Goal: Browse casually

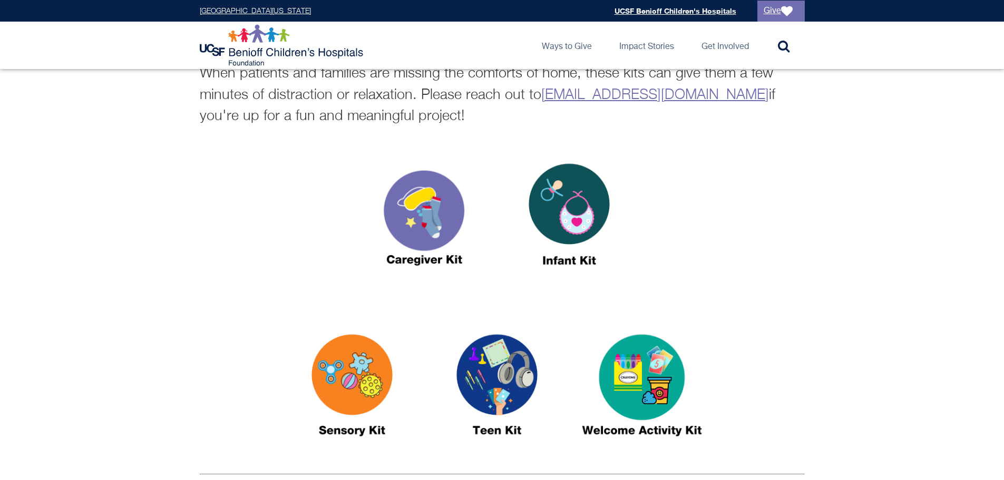
scroll to position [369, 0]
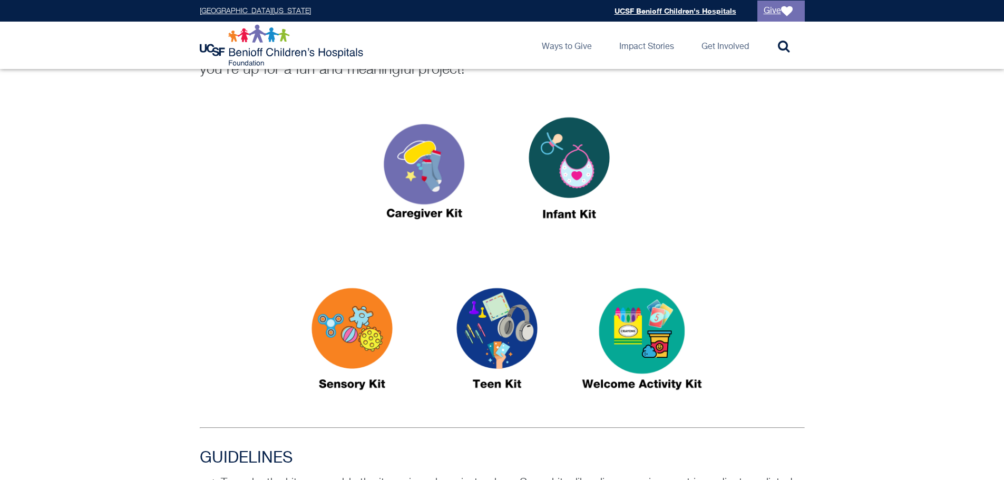
click at [353, 323] on img at bounding box center [352, 344] width 132 height 152
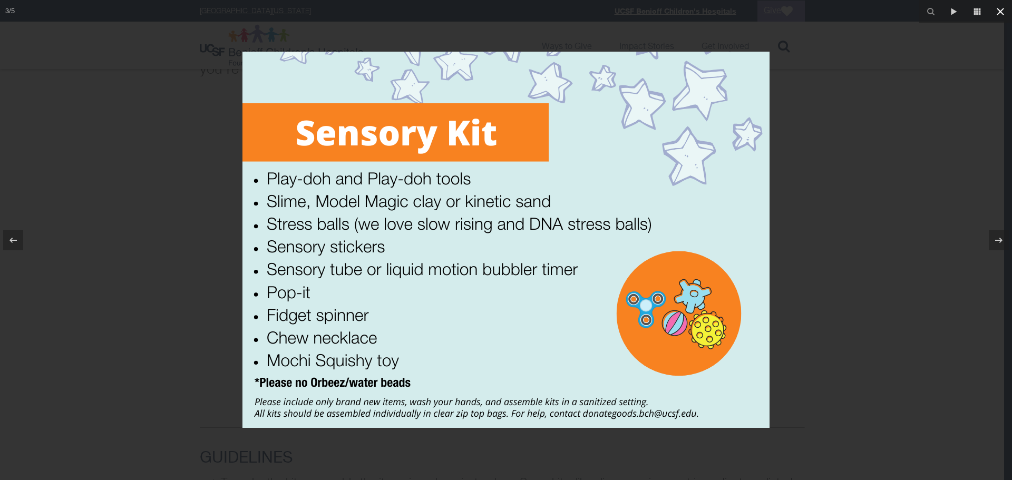
click at [997, 12] on icon at bounding box center [1000, 11] width 13 height 13
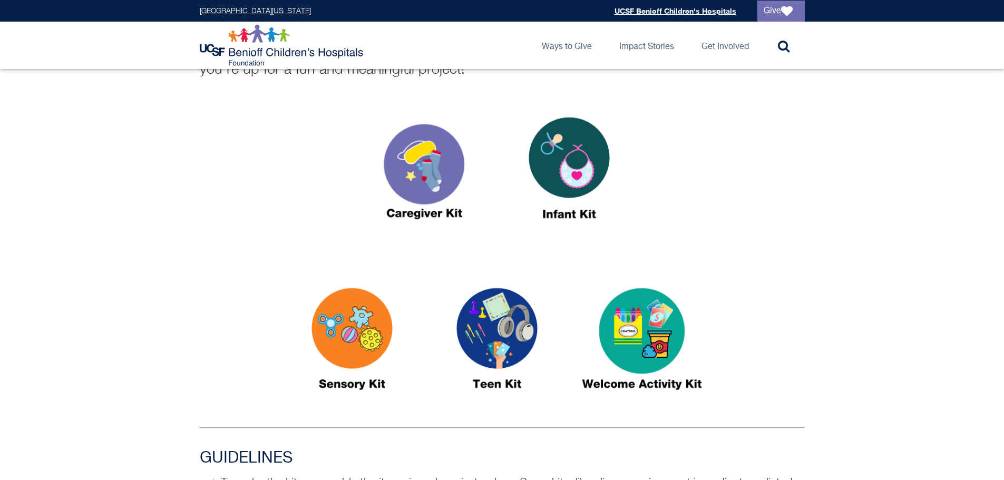
click at [576, 144] on img at bounding box center [569, 173] width 132 height 152
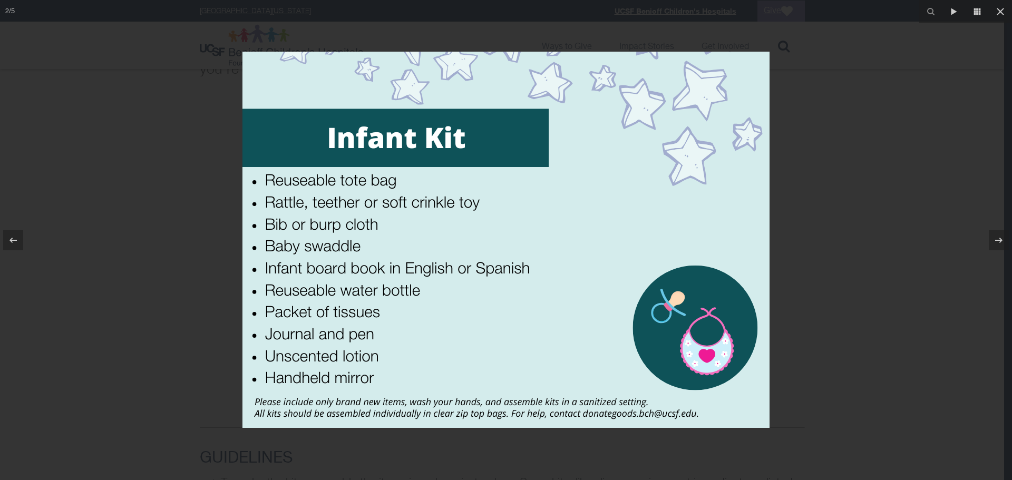
click at [911, 178] on div at bounding box center [506, 240] width 1012 height 480
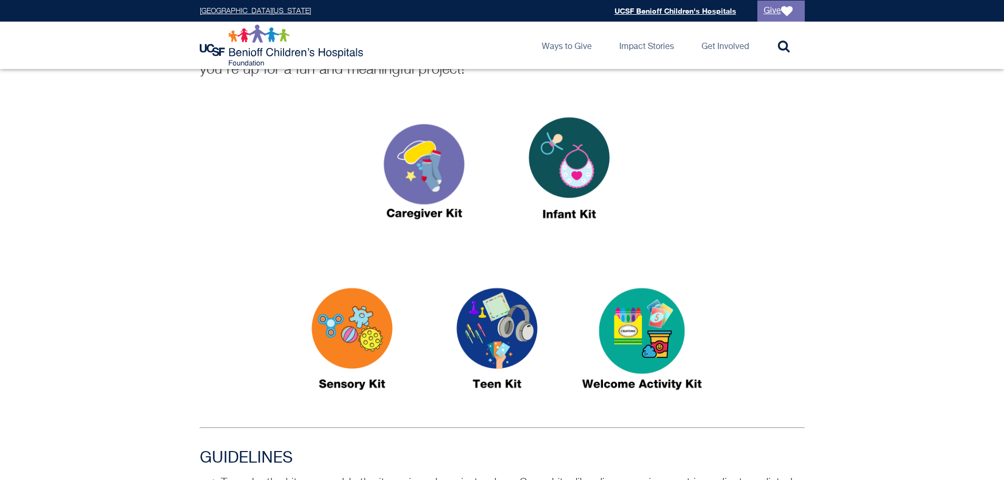
click at [438, 179] on img at bounding box center [424, 173] width 132 height 152
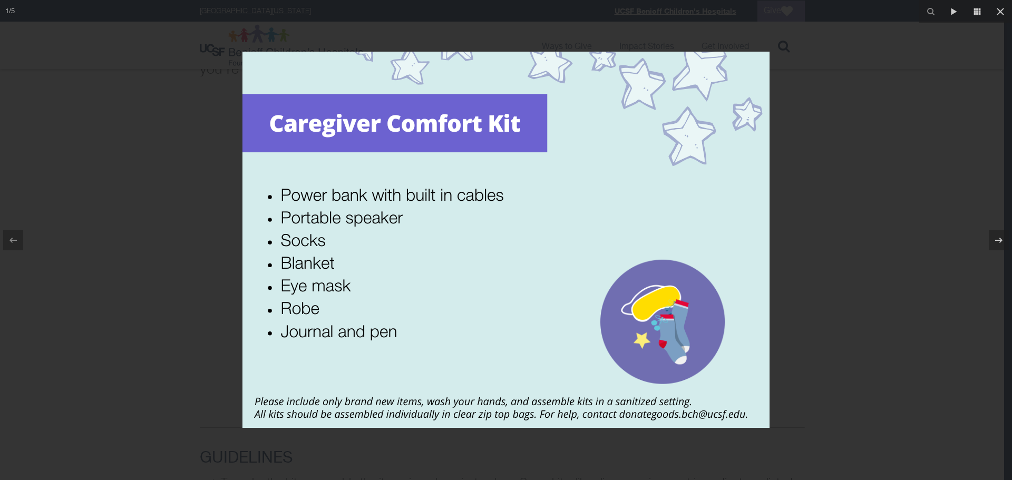
click at [844, 203] on div at bounding box center [506, 240] width 1012 height 480
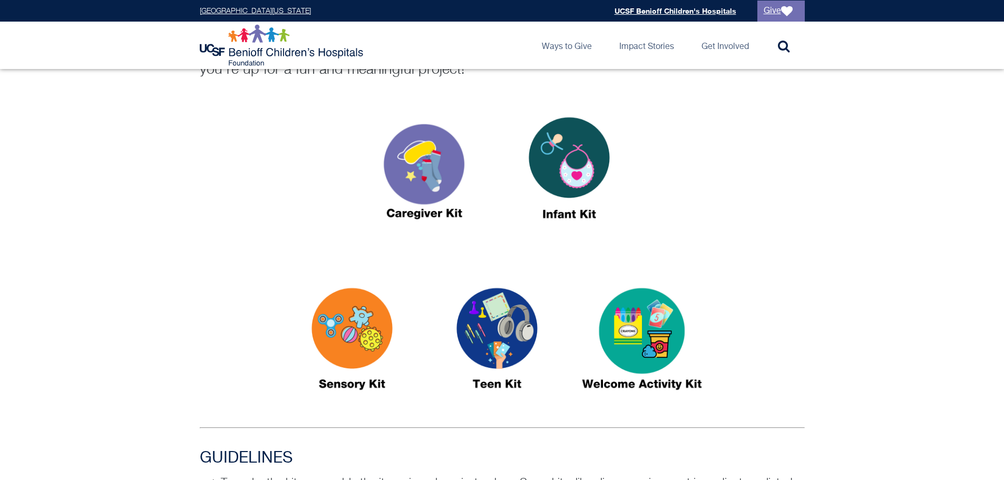
click at [478, 345] on img at bounding box center [497, 344] width 132 height 152
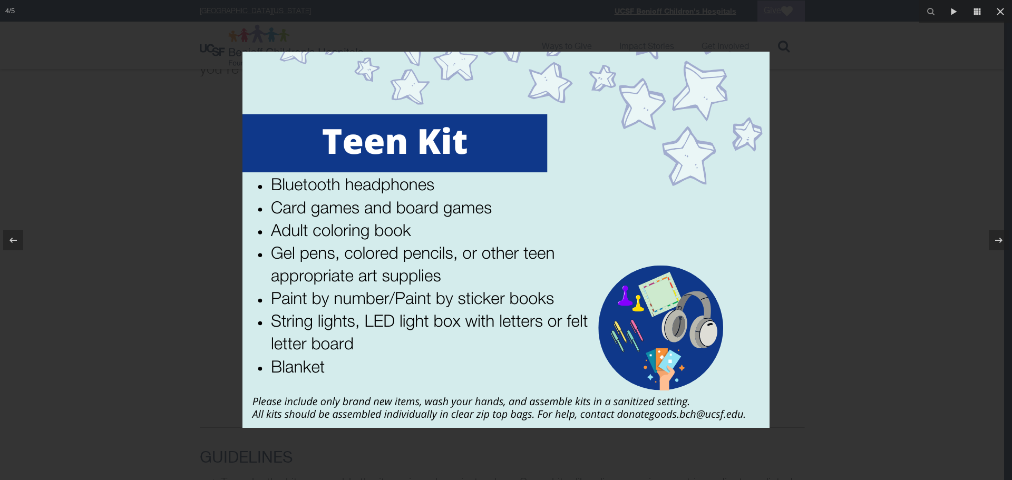
click at [848, 244] on div at bounding box center [506, 240] width 1012 height 480
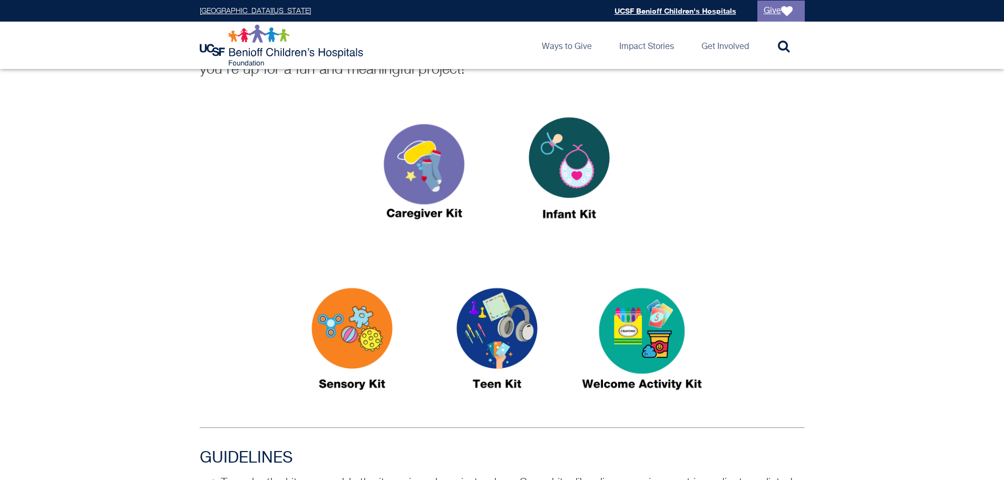
click at [657, 345] on img at bounding box center [642, 344] width 132 height 152
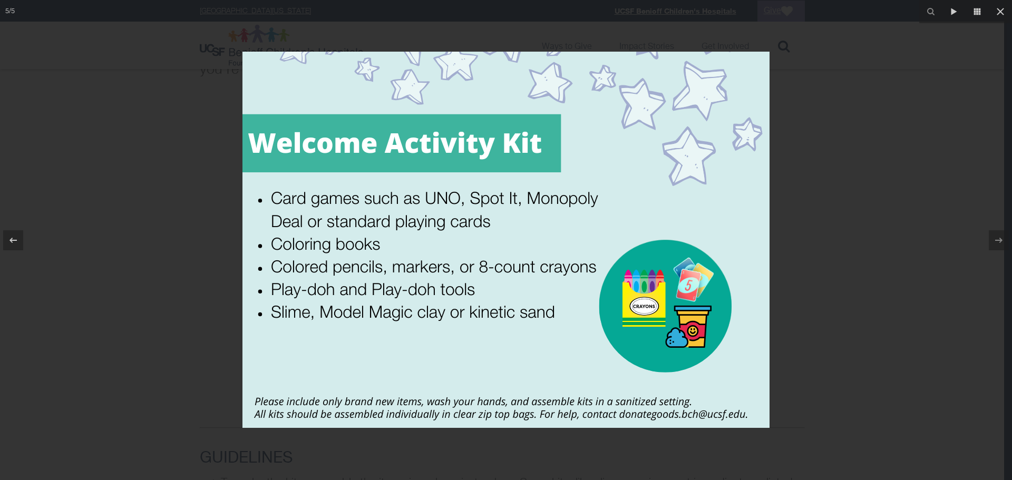
click at [804, 280] on div at bounding box center [506, 240] width 1012 height 480
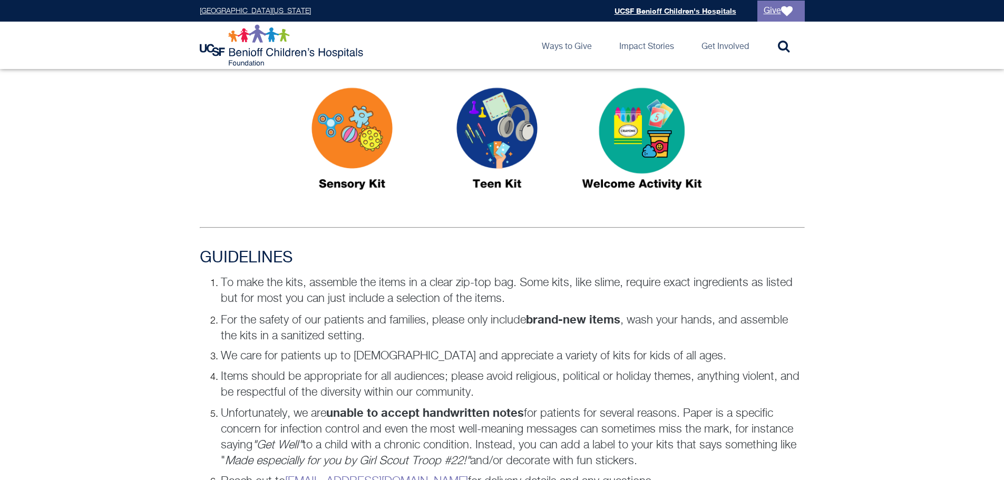
scroll to position [633, 0]
